Goal: Task Accomplishment & Management: Complete application form

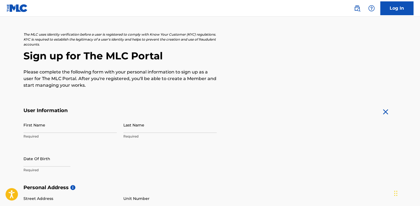
scroll to position [55, 0]
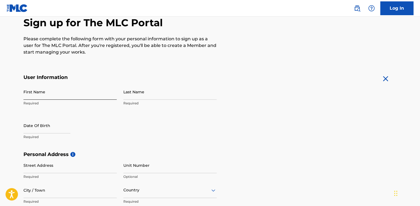
click at [60, 96] on input "First Name" at bounding box center [69, 92] width 93 height 16
type input "Azul"
type input "[PERSON_NAME]"
click at [46, 125] on input "text" at bounding box center [46, 126] width 47 height 16
select select "8"
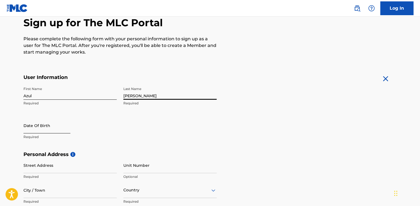
select select "2025"
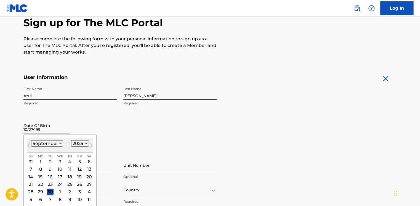
type input "[DATE]"
click at [25, 113] on div "First Name Azul Required Last Name [PERSON_NAME] Required Date Of Birth [DEMOGR…" at bounding box center [119, 117] width 193 height 67
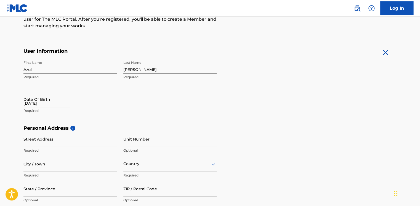
scroll to position [83, 0]
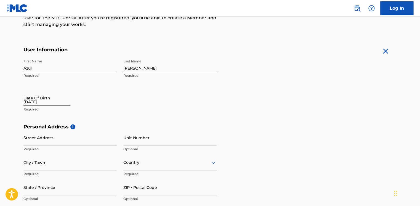
select select "8"
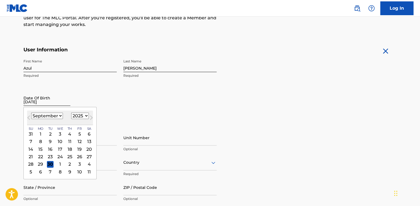
click at [43, 101] on input "[DATE]" at bounding box center [46, 98] width 47 height 16
click at [80, 116] on select "1899 1900 1901 1902 1903 1904 1905 1906 1907 1908 1909 1910 1911 1912 1913 1914…" at bounding box center [80, 116] width 18 height 6
select select "1992"
click at [71, 113] on select "1899 1900 1901 1902 1903 1904 1905 1906 1907 1908 1909 1910 1911 1912 1913 1914…" at bounding box center [80, 116] width 18 height 6
click at [56, 116] on select "January February March April May June July August September October November De…" at bounding box center [47, 116] width 32 height 6
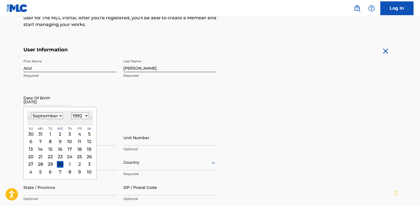
select select "9"
click at [31, 113] on select "January February March April May June July August September October November De…" at bounding box center [47, 116] width 32 height 6
click at [50, 163] on div "27" at bounding box center [50, 164] width 7 height 7
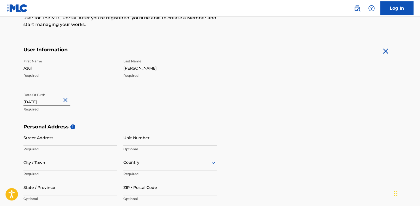
scroll to position [110, 0]
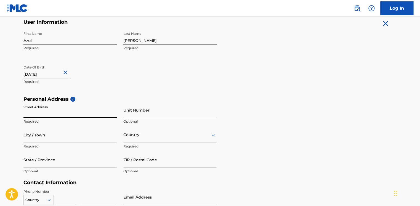
click at [41, 111] on input "Street Address" at bounding box center [69, 110] width 93 height 16
type input "[STREET_ADDRESS]"
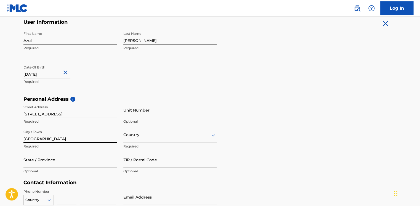
type input "[GEOGRAPHIC_DATA]"
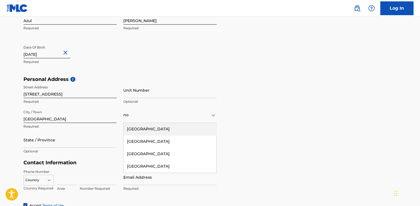
type input "n"
type input "u"
click at [134, 129] on div "[GEOGRAPHIC_DATA]" at bounding box center [170, 129] width 93 height 12
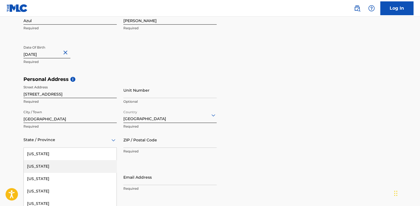
scroll to position [155, 0]
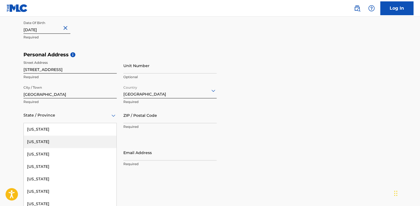
click at [77, 123] on div "57 results available. Use Up and Down to choose options, press Enter to select …" at bounding box center [69, 115] width 93 height 16
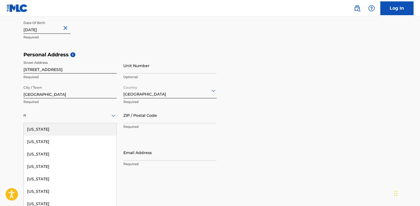
type input "no"
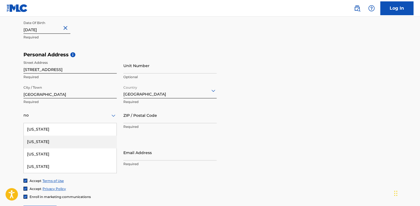
click at [77, 139] on div "[US_STATE]" at bounding box center [70, 142] width 93 height 12
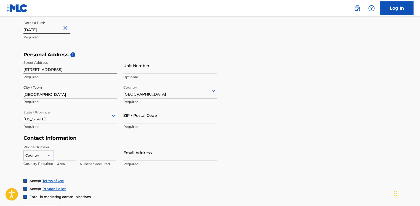
click at [130, 120] on input "ZIP / Postal Code" at bounding box center [169, 115] width 93 height 16
type input "27612"
click at [61, 155] on input at bounding box center [66, 153] width 19 height 16
type input "704"
type input "929-0292"
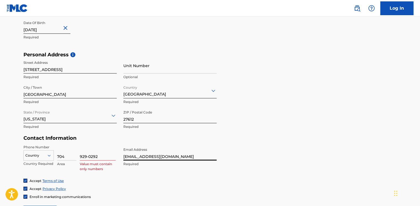
type input "[EMAIL_ADDRESS][DOMAIN_NAME]"
click at [87, 155] on input "929-0292" at bounding box center [98, 153] width 36 height 16
type input "9290292"
click at [100, 176] on div "Phone Number Country Country Required 704 Area 9290292 Number Required Email Ad…" at bounding box center [119, 162] width 193 height 34
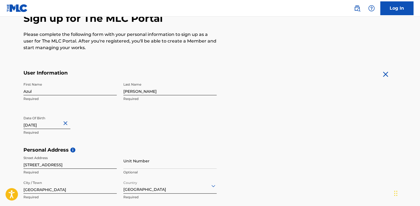
scroll to position [225, 0]
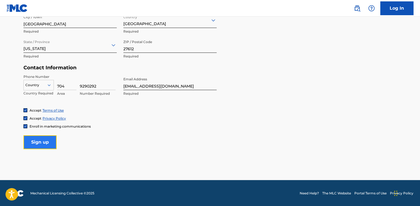
click at [48, 140] on input "Sign up" at bounding box center [39, 142] width 33 height 14
click at [36, 84] on div at bounding box center [39, 85] width 30 height 6
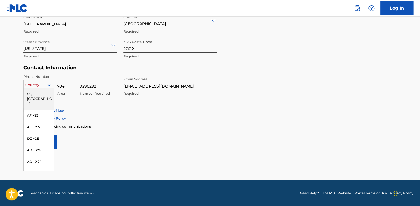
click at [35, 93] on div "US, [GEOGRAPHIC_DATA] +1" at bounding box center [39, 99] width 30 height 22
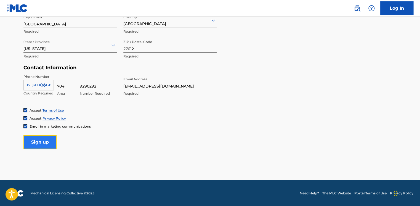
click at [39, 146] on input "Sign up" at bounding box center [39, 142] width 33 height 14
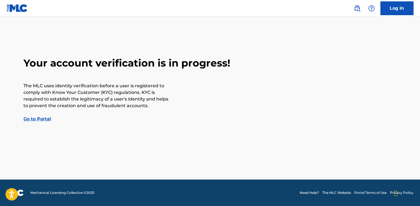
click at [37, 122] on div "Your account verification is in progress! The MLC uses identity verification be…" at bounding box center [210, 89] width 386 height 65
click at [38, 119] on link "Go to Portal" at bounding box center [37, 118] width 28 height 5
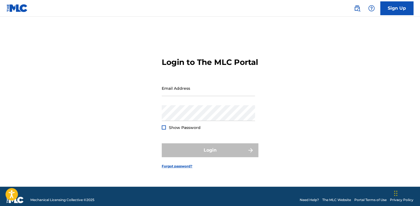
click at [23, 10] on img at bounding box center [17, 8] width 21 height 8
click at [15, 6] on img at bounding box center [17, 8] width 21 height 8
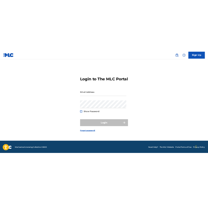
scroll to position [7, 0]
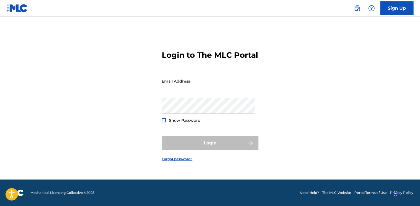
click at [68, 191] on span "Mechanical Licensing Collective © 2025" at bounding box center [62, 192] width 64 height 5
click at [342, 192] on link "The MLC Website" at bounding box center [336, 192] width 29 height 5
